Goal: Transaction & Acquisition: Download file/media

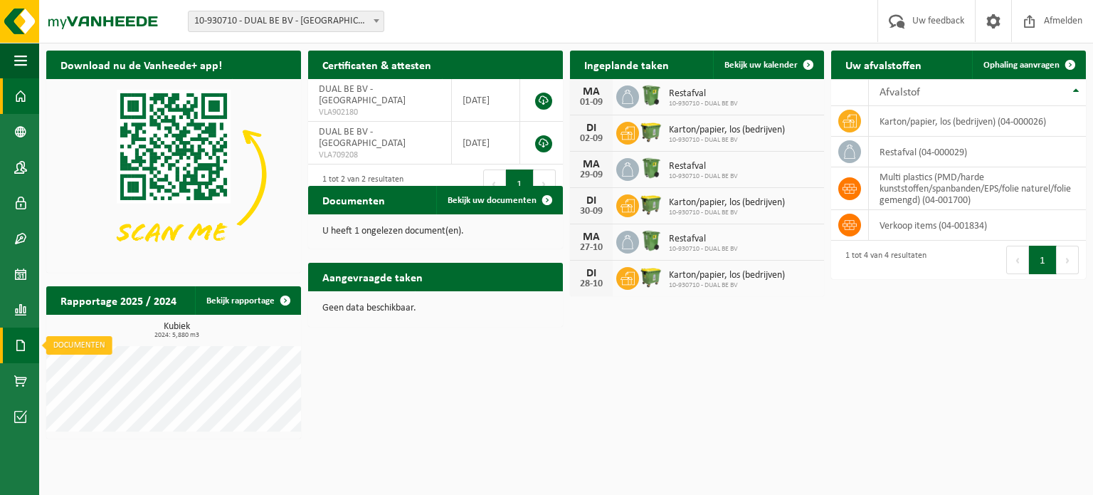
click at [19, 346] on span at bounding box center [20, 345] width 13 height 36
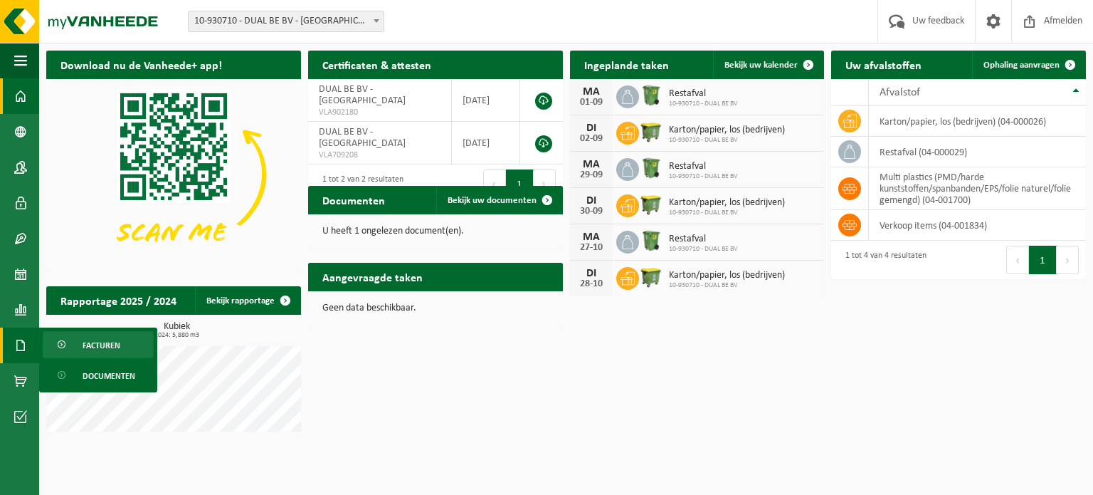
click at [90, 344] on span "Facturen" at bounding box center [102, 345] width 38 height 27
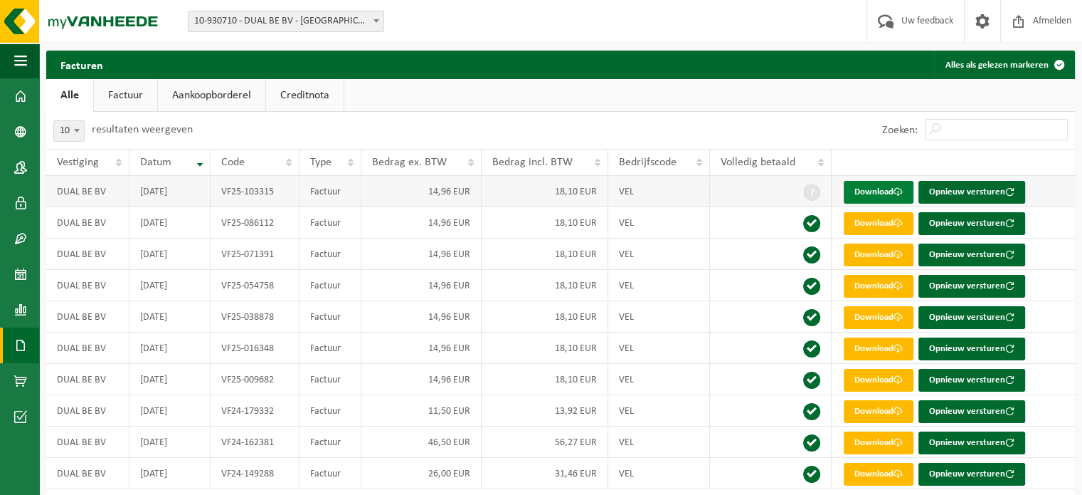
click at [879, 189] on link "Download" at bounding box center [879, 192] width 70 height 23
click at [800, 190] on td at bounding box center [771, 191] width 122 height 31
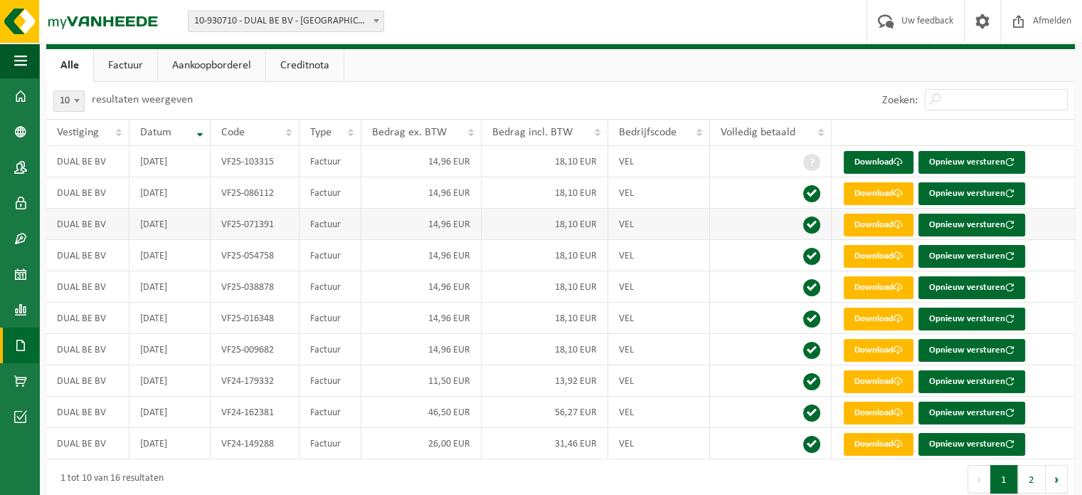
scroll to position [46, 0]
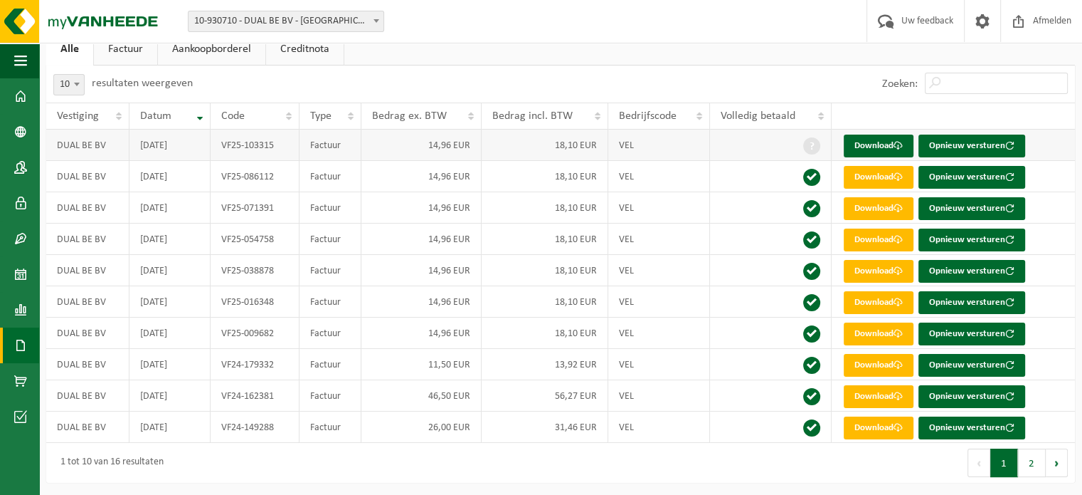
click at [814, 145] on span at bounding box center [811, 145] width 17 height 17
drag, startPoint x: 751, startPoint y: 177, endPoint x: 748, endPoint y: 184, distance: 7.7
click at [749, 182] on td at bounding box center [771, 176] width 122 height 31
click at [864, 142] on link "Download" at bounding box center [879, 146] width 70 height 23
drag, startPoint x: 249, startPoint y: 22, endPoint x: 276, endPoint y: 1, distance: 34.5
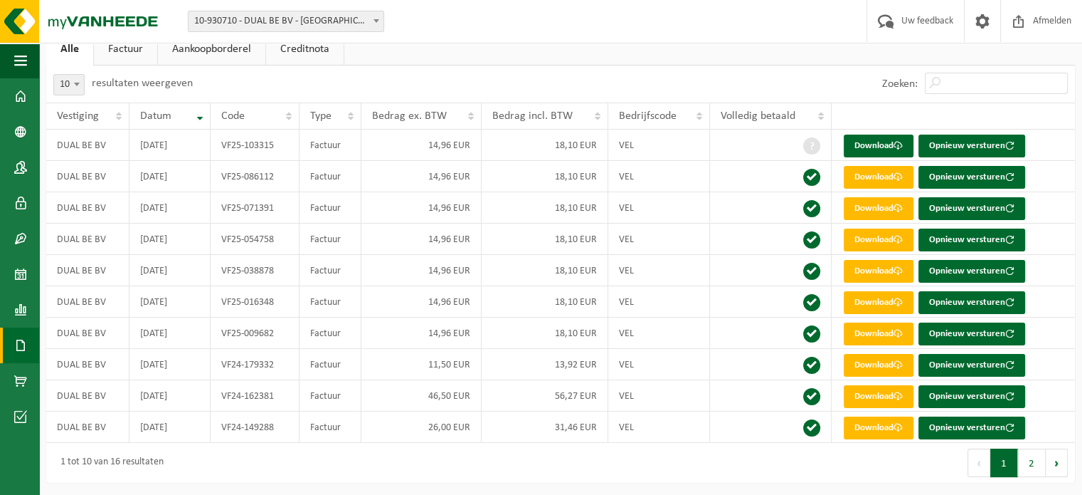
click at [254, 19] on span "10-930710 - DUAL BE BV - [GEOGRAPHIC_DATA]" at bounding box center [286, 21] width 195 height 20
